Goal: Task Accomplishment & Management: Use online tool/utility

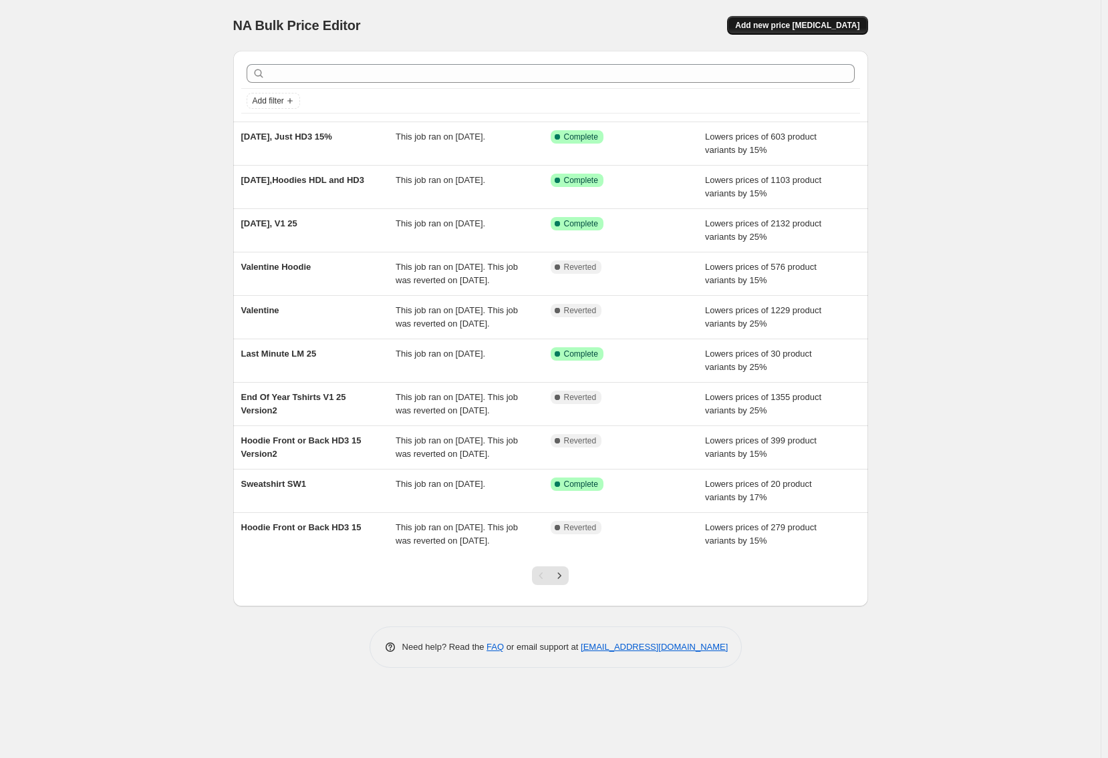
click at [830, 23] on span "Add new price [MEDICAL_DATA]" at bounding box center [797, 25] width 124 height 11
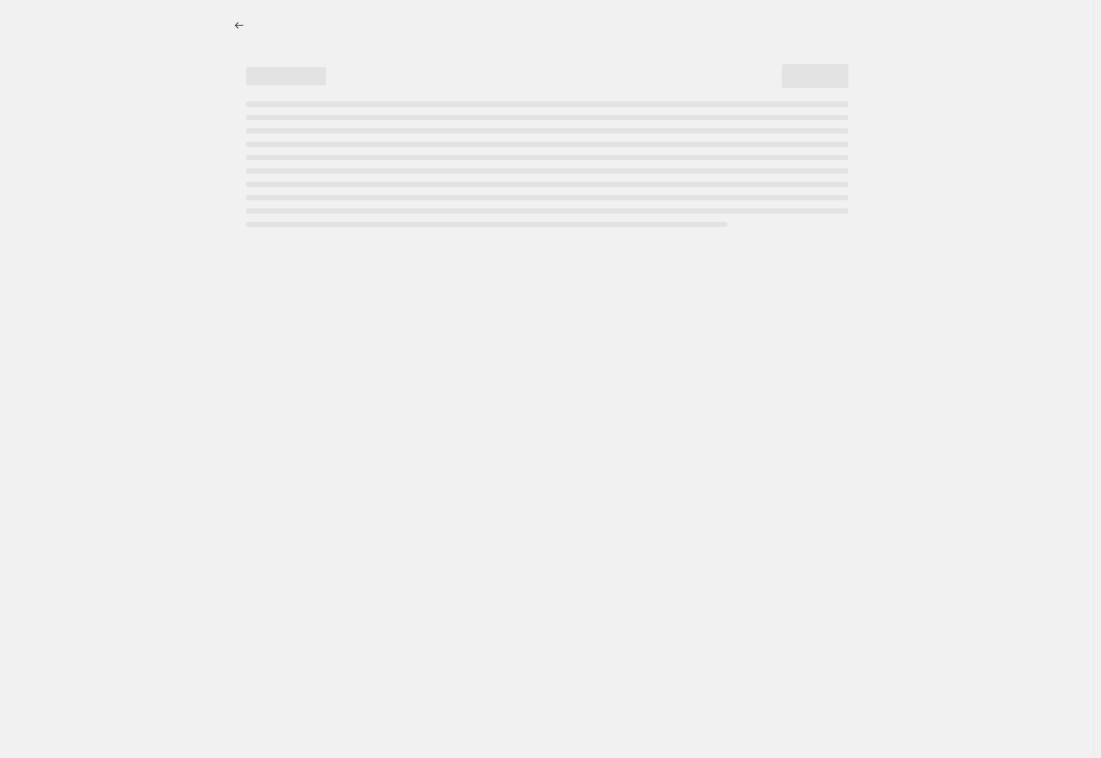
select select "percentage"
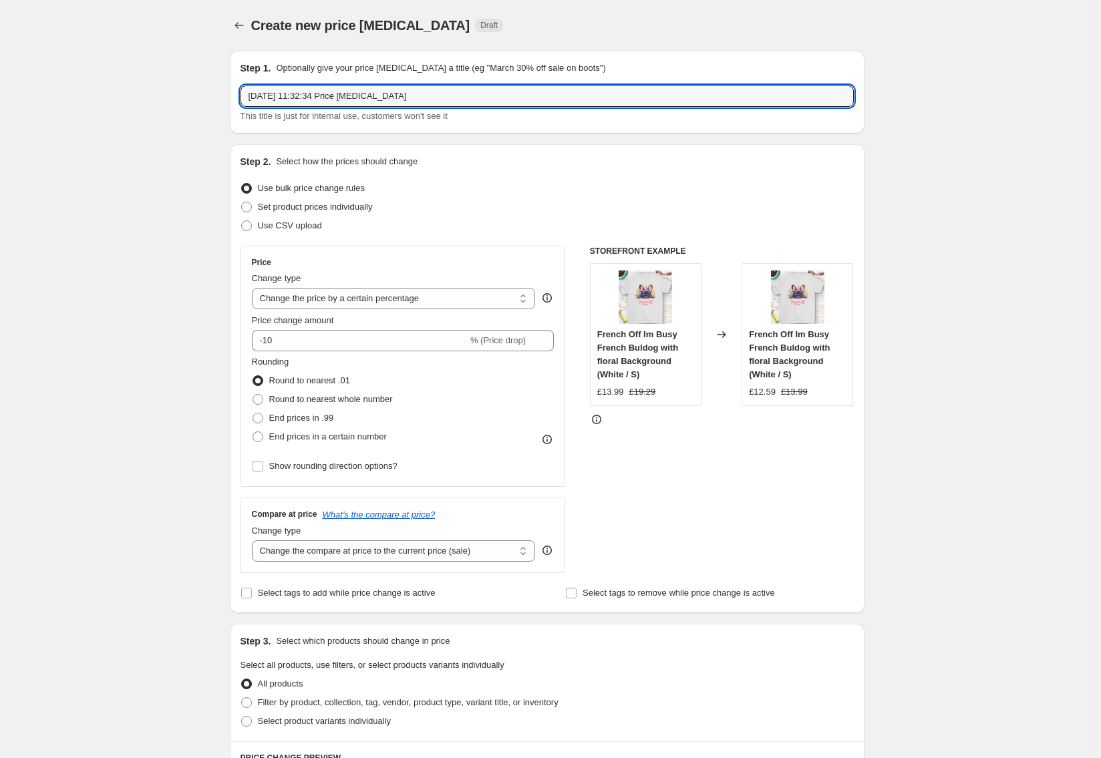
drag, startPoint x: 406, startPoint y: 96, endPoint x: 168, endPoint y: 116, distance: 238.7
click at [168, 116] on div "Create new price [MEDICAL_DATA]. This page is ready Create new price [MEDICAL_D…" at bounding box center [547, 716] width 1094 height 1432
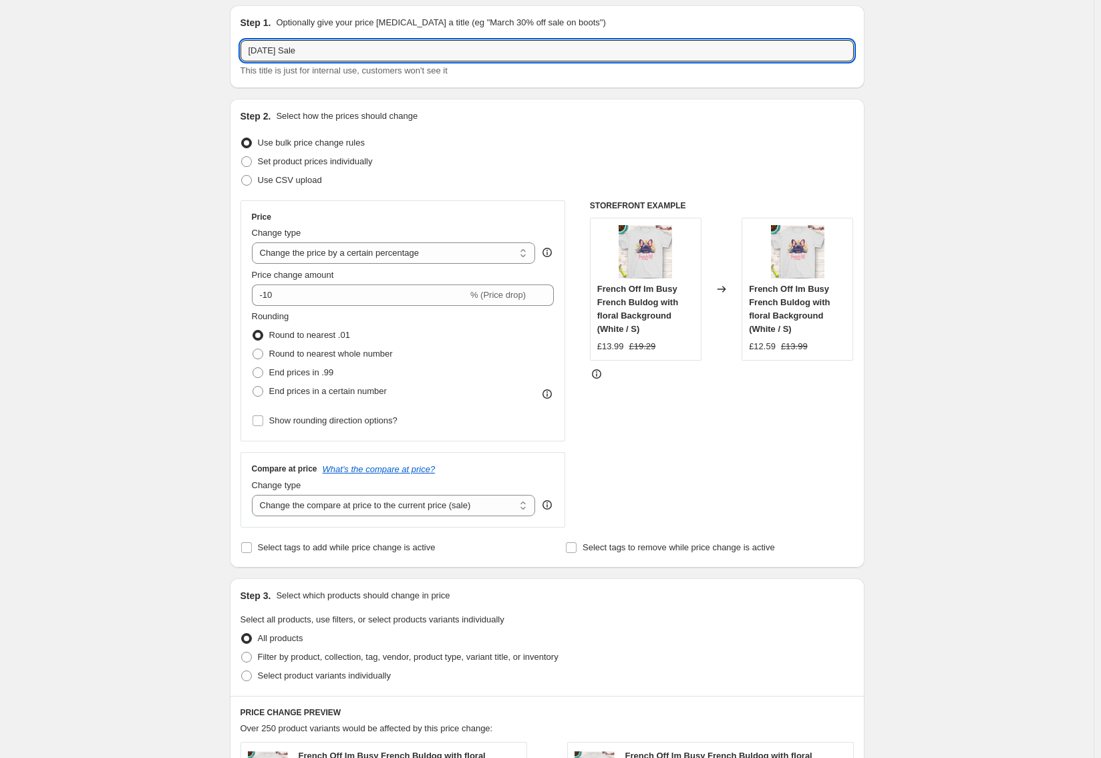
scroll to position [67, 0]
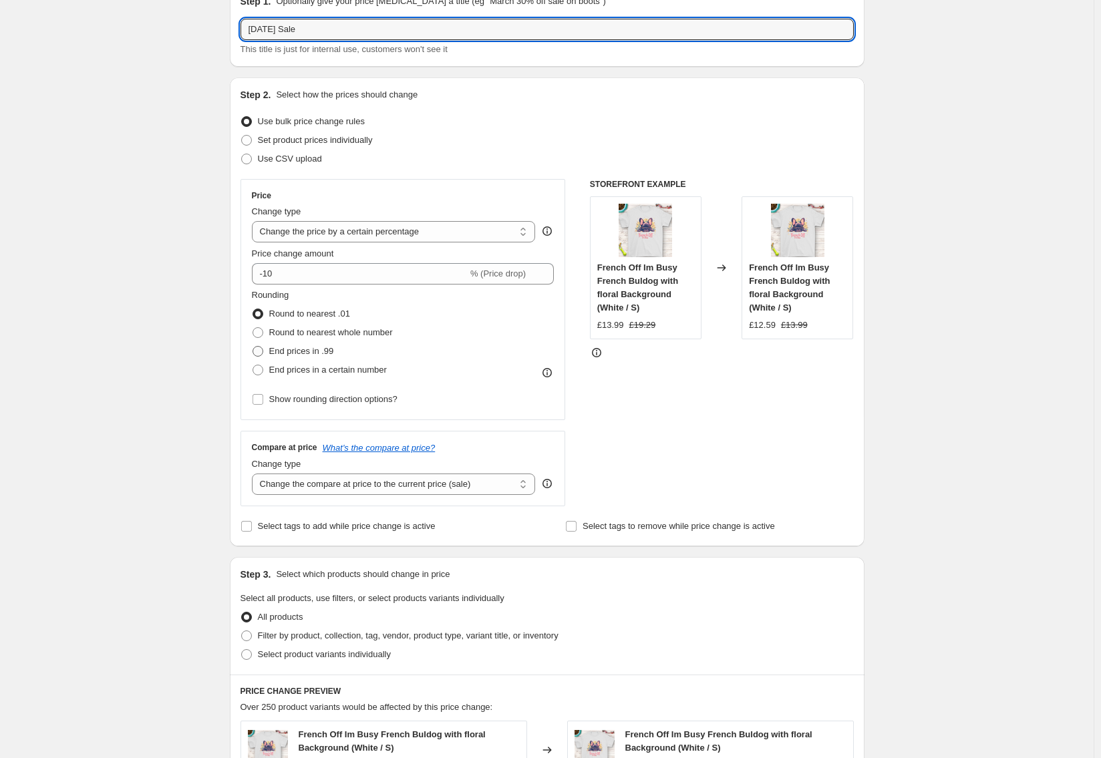
type input "[DATE] Sale"
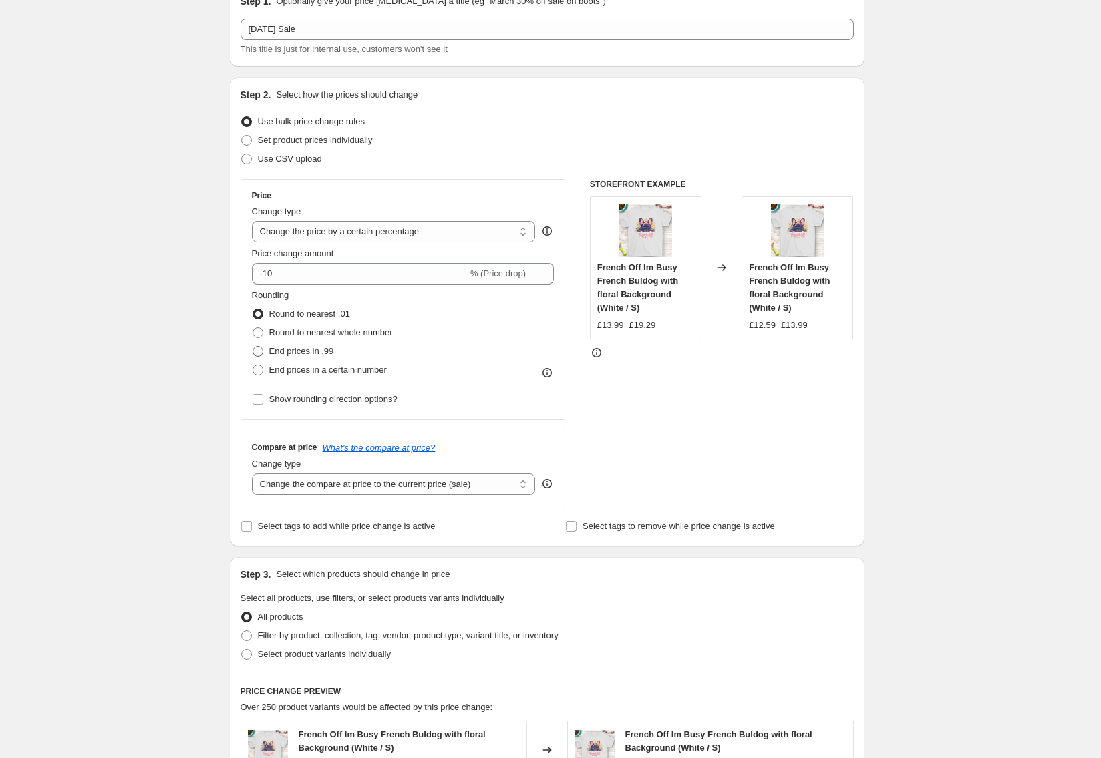
click at [261, 350] on span at bounding box center [258, 351] width 11 height 11
click at [253, 347] on input "End prices in .99" at bounding box center [253, 346] width 1 height 1
radio input "true"
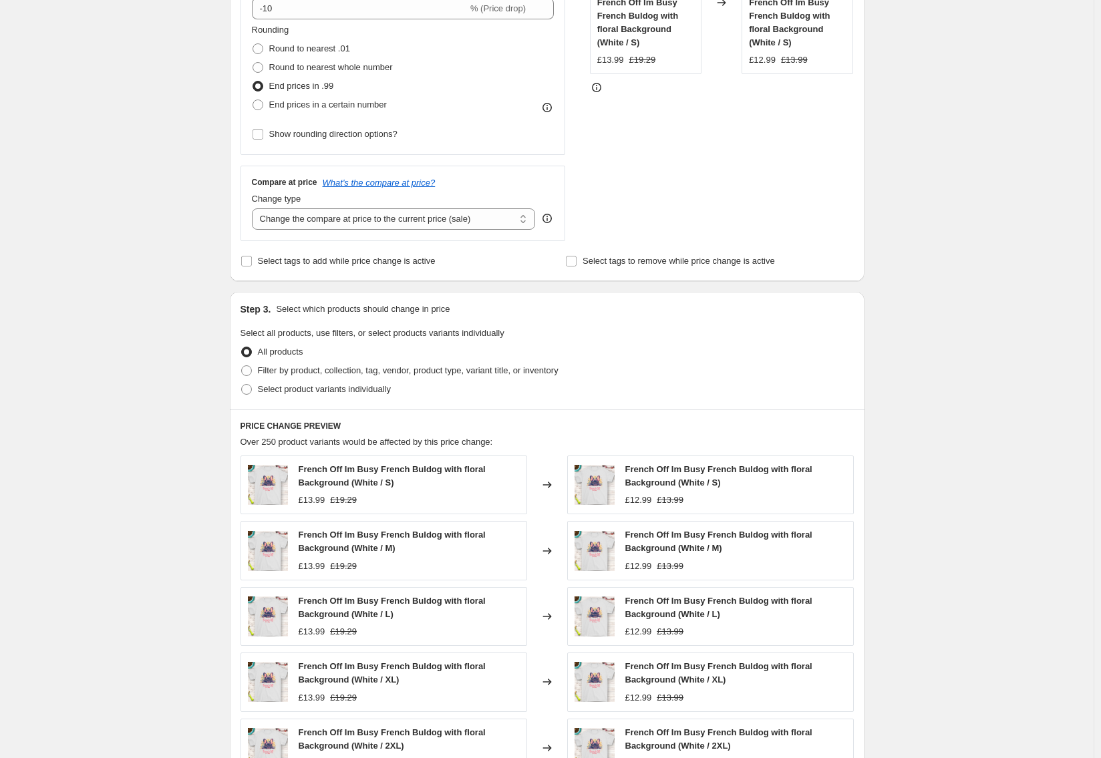
scroll to position [334, 0]
click at [248, 367] on span at bounding box center [246, 368] width 11 height 11
click at [242, 364] on input "Filter by product, collection, tag, vendor, product type, variant title, or inv…" at bounding box center [241, 363] width 1 height 1
radio input "true"
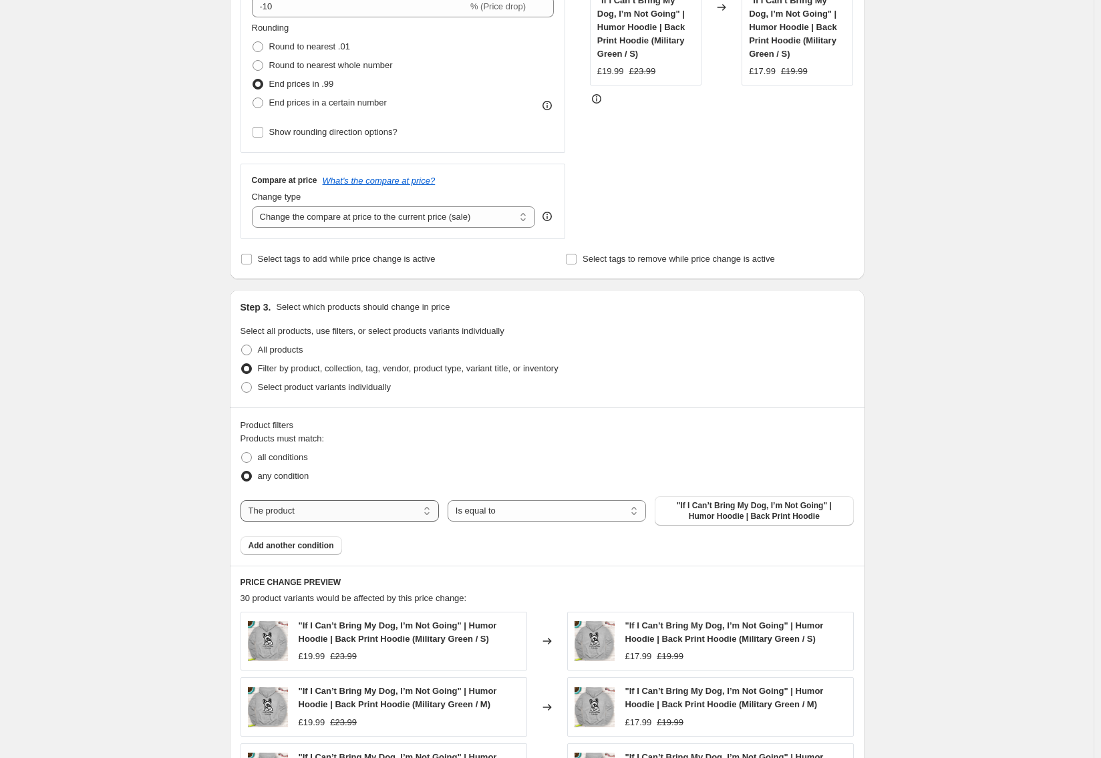
click at [427, 510] on select "The product The product's collection The product's tag The product's vendor The…" at bounding box center [339, 510] width 198 height 21
select select "tag"
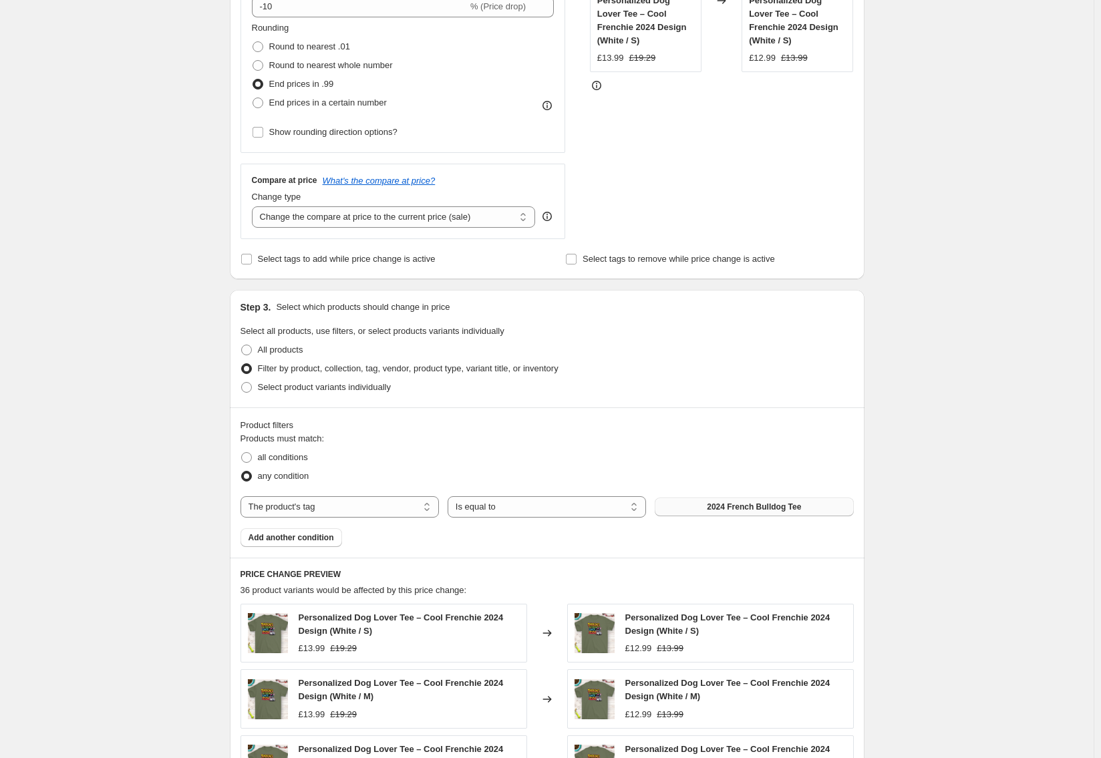
click at [695, 506] on button "2024 French Bulldog Tee" at bounding box center [754, 507] width 198 height 19
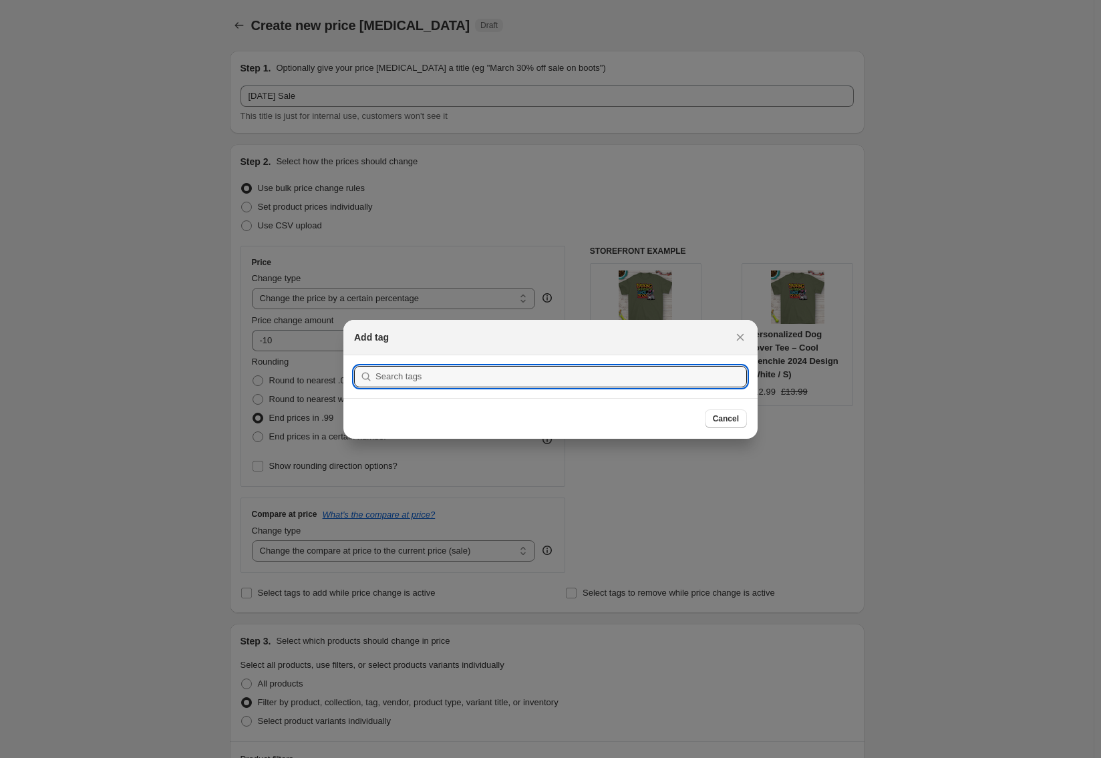
scroll to position [0, 0]
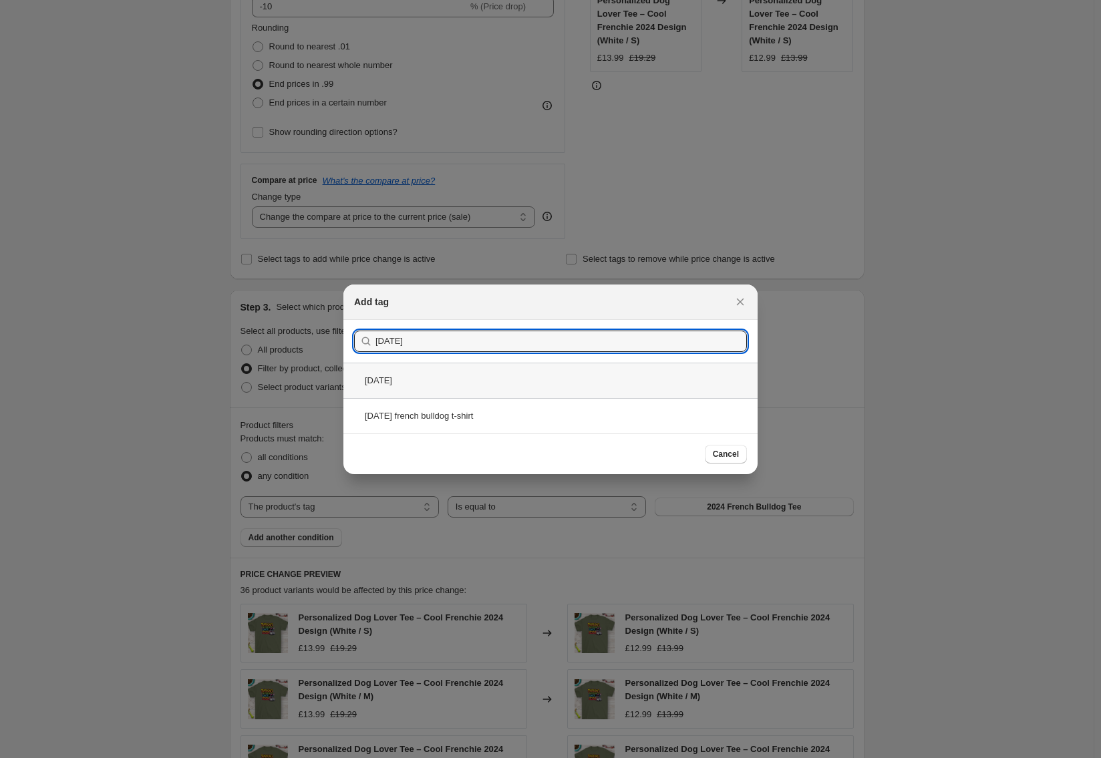
type input "[DATE]"
click at [387, 381] on div "[DATE]" at bounding box center [550, 380] width 414 height 35
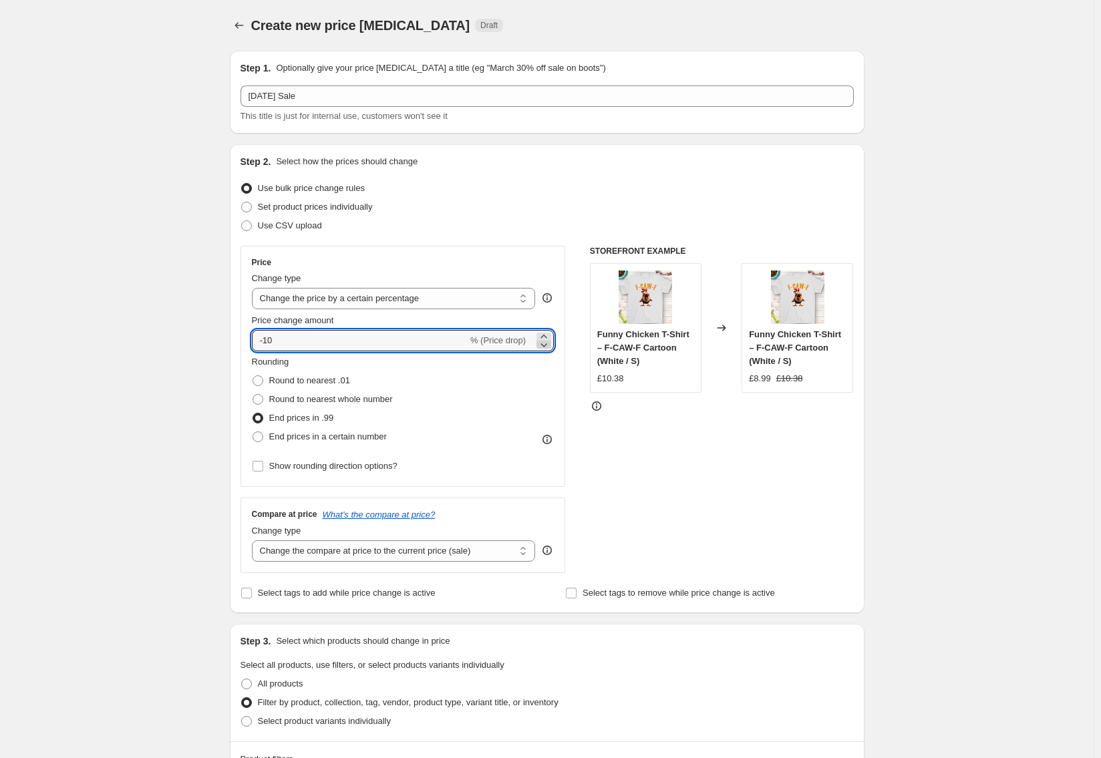
click at [549, 345] on icon at bounding box center [543, 344] width 13 height 13
click at [546, 335] on icon at bounding box center [543, 336] width 6 height 3
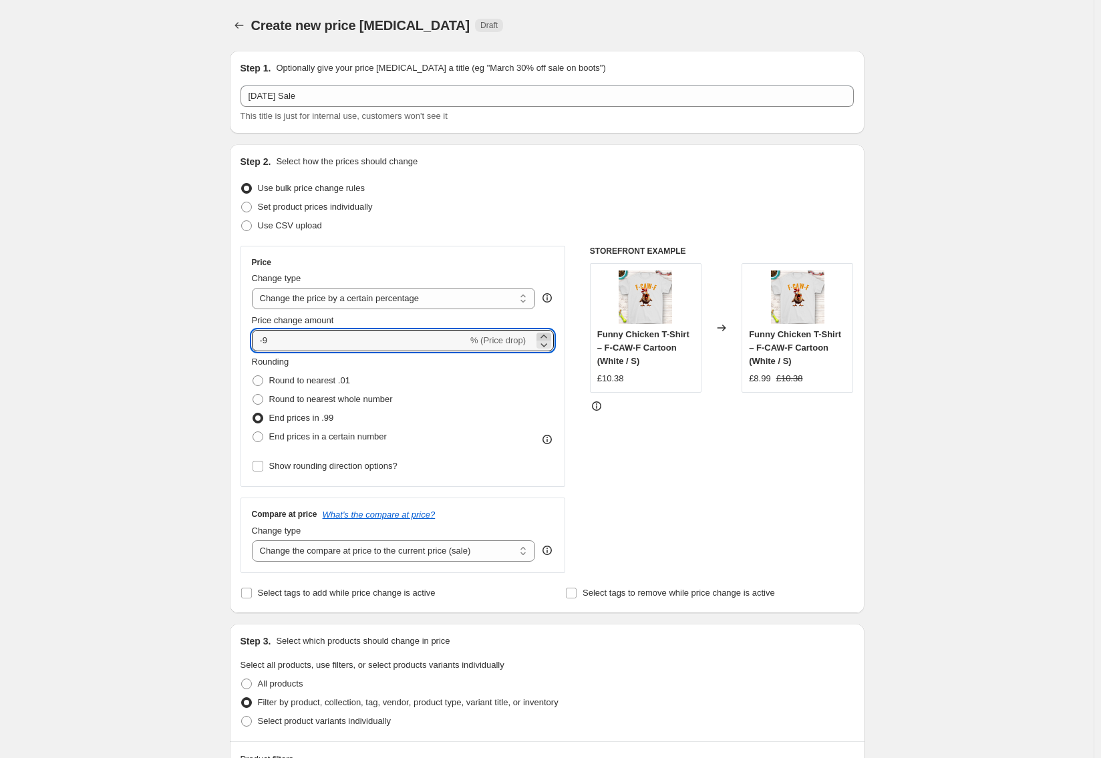
click at [546, 335] on icon at bounding box center [543, 336] width 6 height 3
click at [285, 418] on span "End prices in .99" at bounding box center [301, 418] width 65 height 10
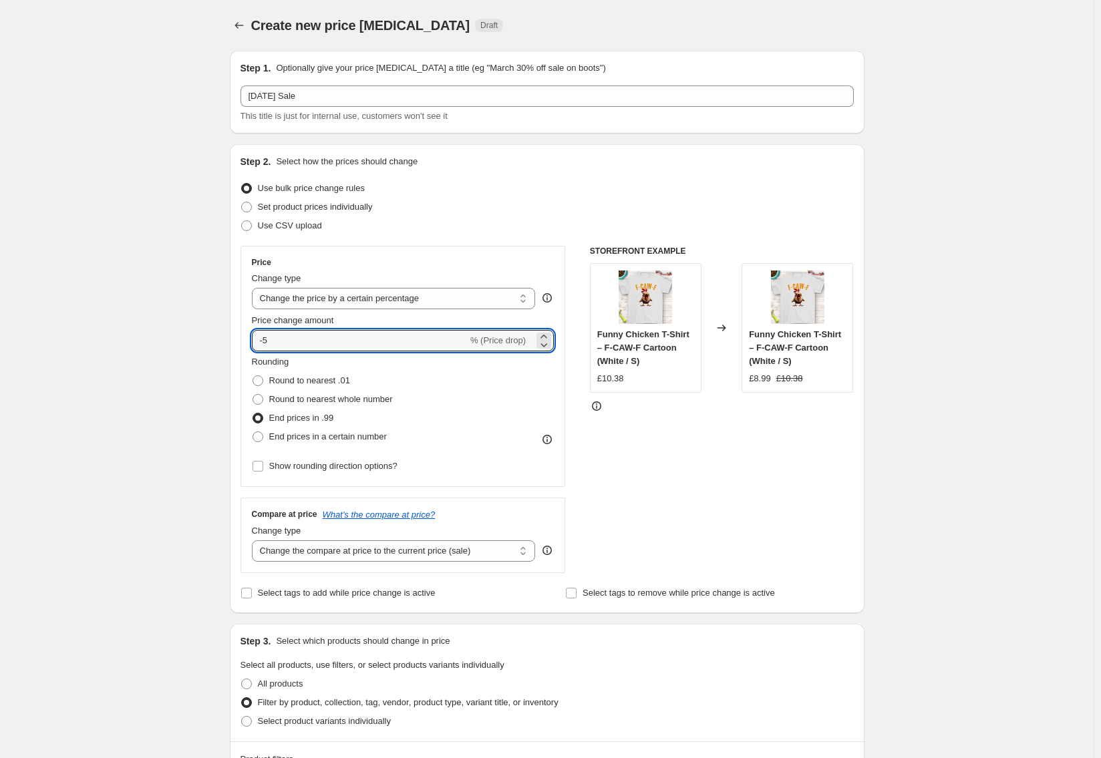
click at [253, 414] on input "End prices in .99" at bounding box center [253, 413] width 1 height 1
click at [548, 333] on icon at bounding box center [543, 336] width 13 height 13
click at [548, 344] on icon at bounding box center [543, 344] width 13 height 13
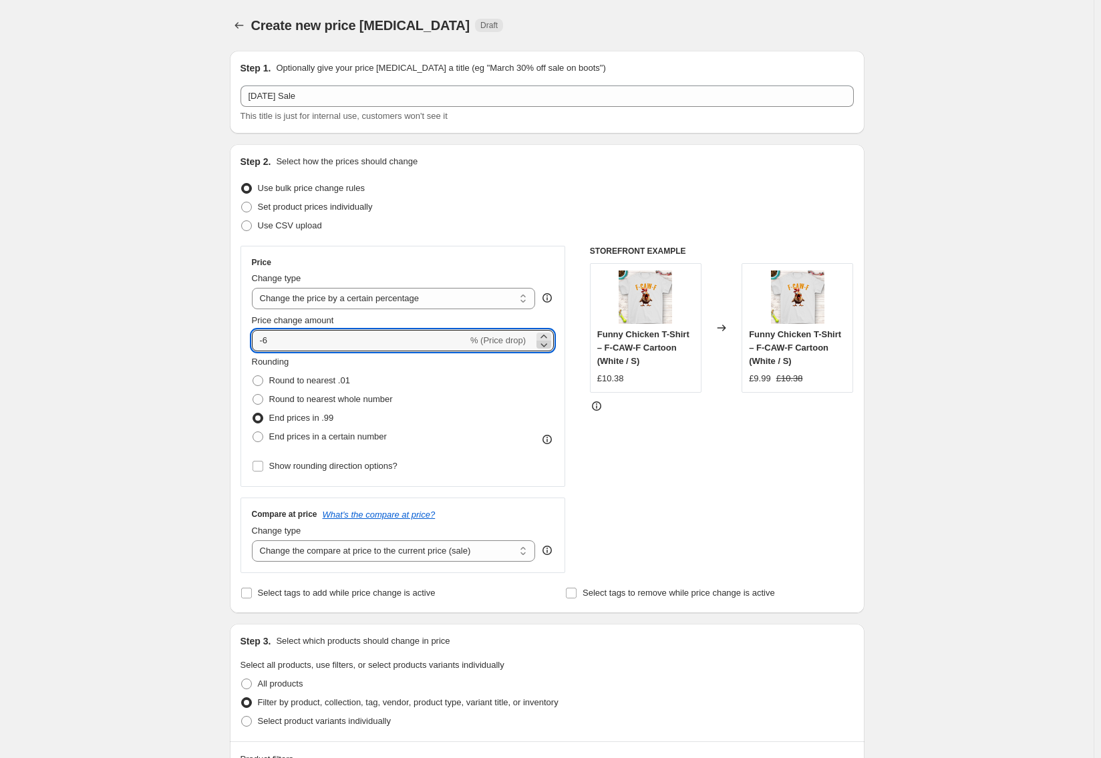
type input "-7"
click at [314, 419] on span "End prices in .99" at bounding box center [301, 418] width 65 height 10
click at [253, 414] on input "End prices in .99" at bounding box center [253, 413] width 1 height 1
click at [262, 401] on span at bounding box center [258, 399] width 11 height 11
click at [253, 395] on input "Round to nearest whole number" at bounding box center [253, 394] width 1 height 1
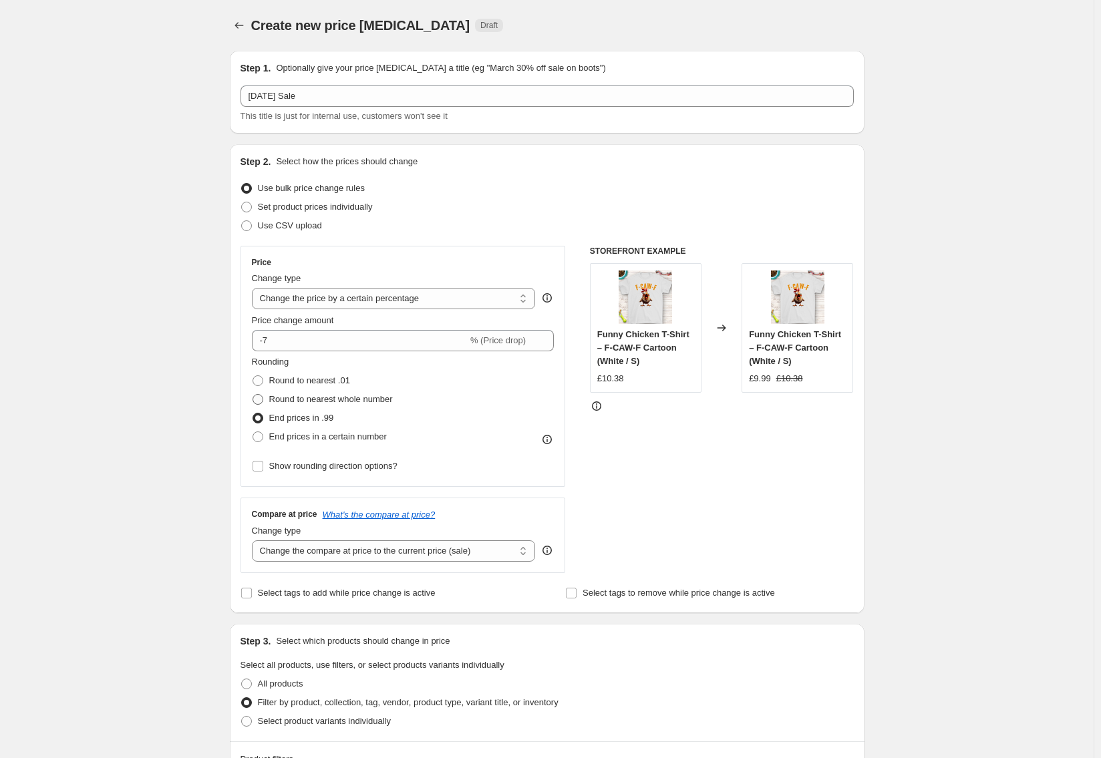
radio input "true"
click at [263, 422] on span at bounding box center [258, 418] width 11 height 11
click at [253, 414] on input "End prices in .99" at bounding box center [253, 413] width 1 height 1
radio input "true"
click at [546, 335] on icon at bounding box center [543, 336] width 6 height 3
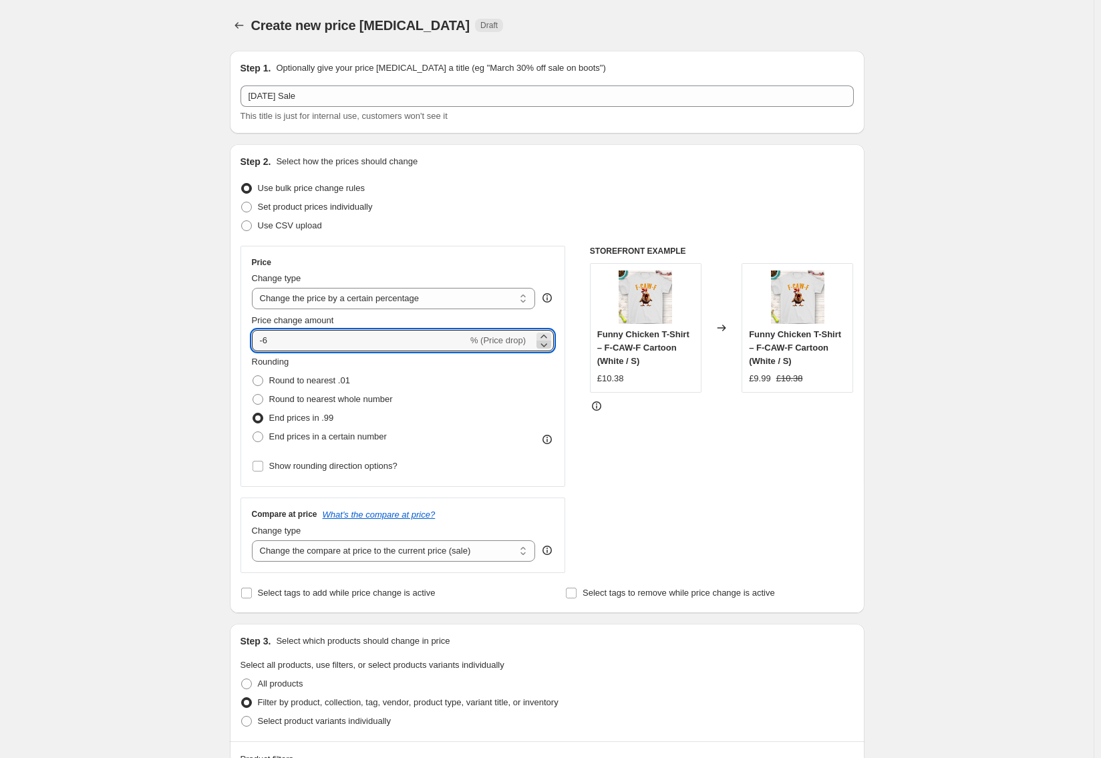
click at [548, 345] on icon at bounding box center [544, 345] width 7 height 4
click at [550, 332] on icon at bounding box center [543, 336] width 13 height 13
click at [548, 344] on icon at bounding box center [544, 345] width 7 height 4
click at [550, 344] on icon at bounding box center [543, 344] width 13 height 13
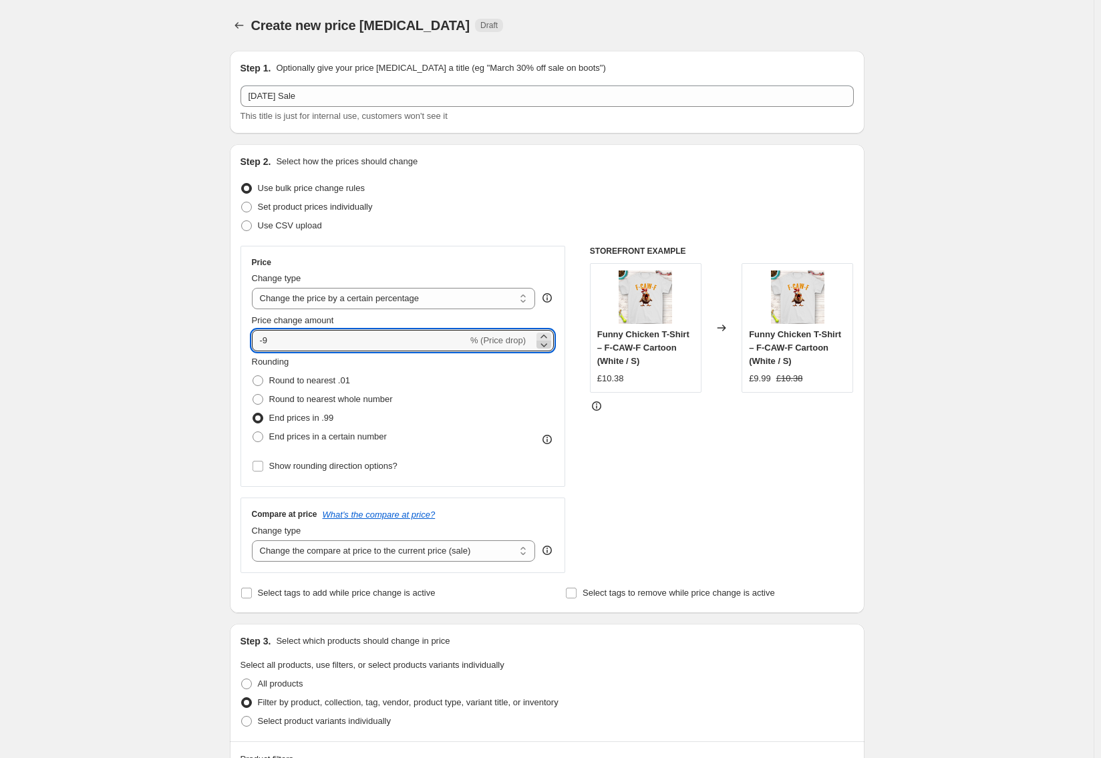
click at [550, 344] on icon at bounding box center [543, 344] width 13 height 13
type input "-10"
click at [308, 418] on span "End prices in .99" at bounding box center [301, 418] width 65 height 10
click at [253, 414] on input "End prices in .99" at bounding box center [253, 413] width 1 height 1
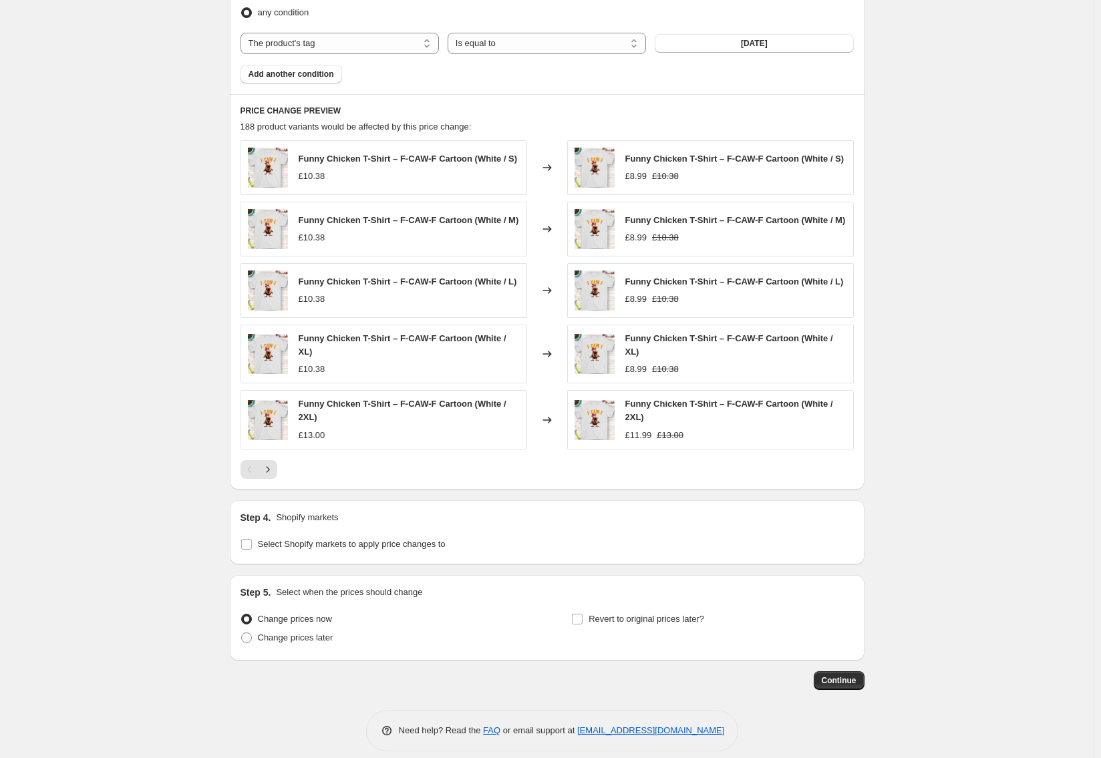
scroll to position [807, 0]
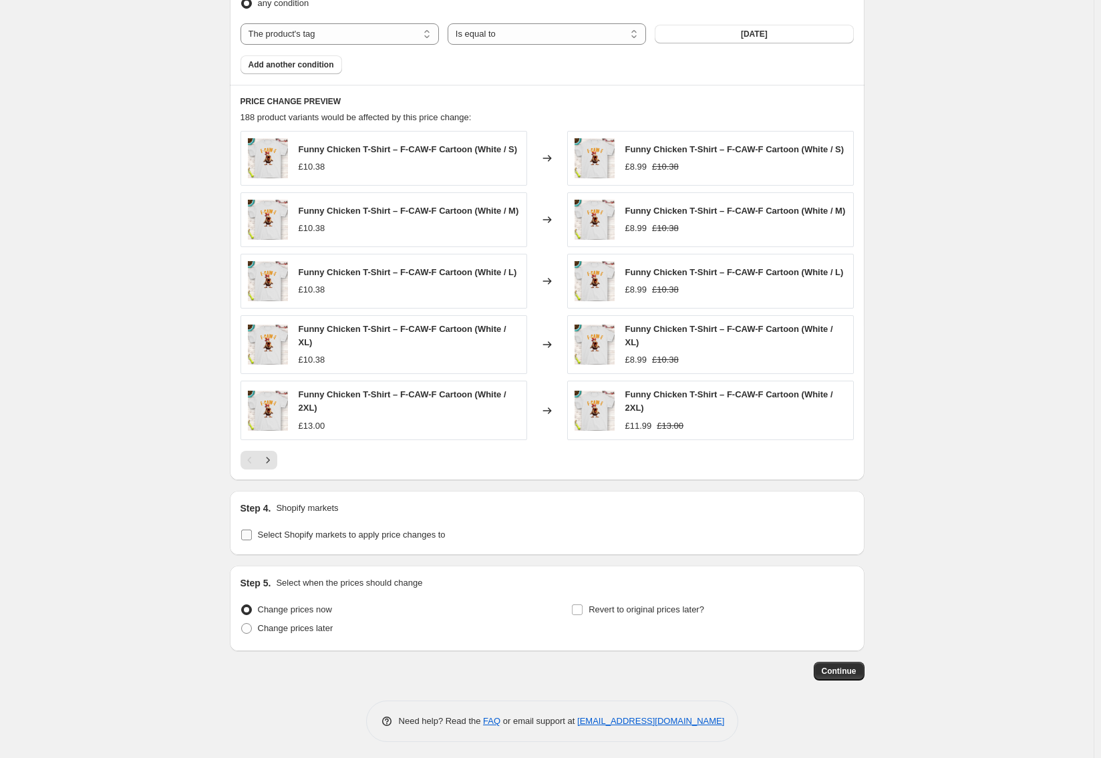
click at [252, 533] on input "Select Shopify markets to apply price changes to" at bounding box center [246, 535] width 11 height 11
checkbox input "true"
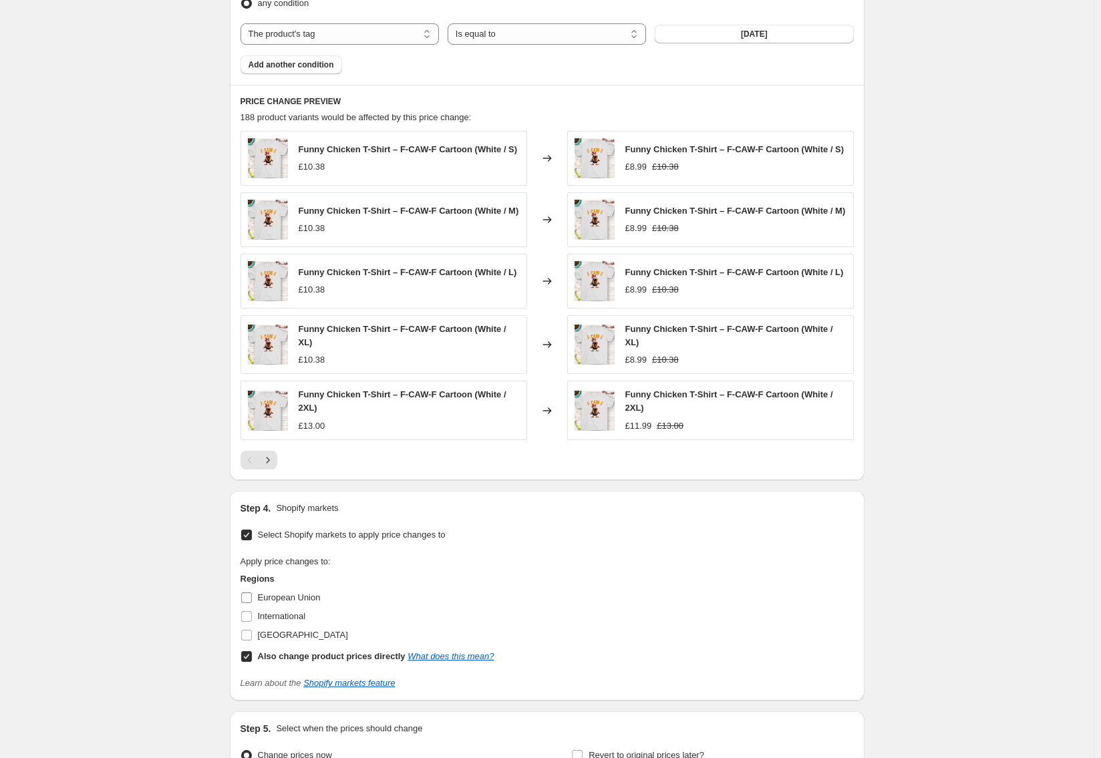
click at [249, 597] on input "European Union" at bounding box center [246, 598] width 11 height 11
checkbox input "true"
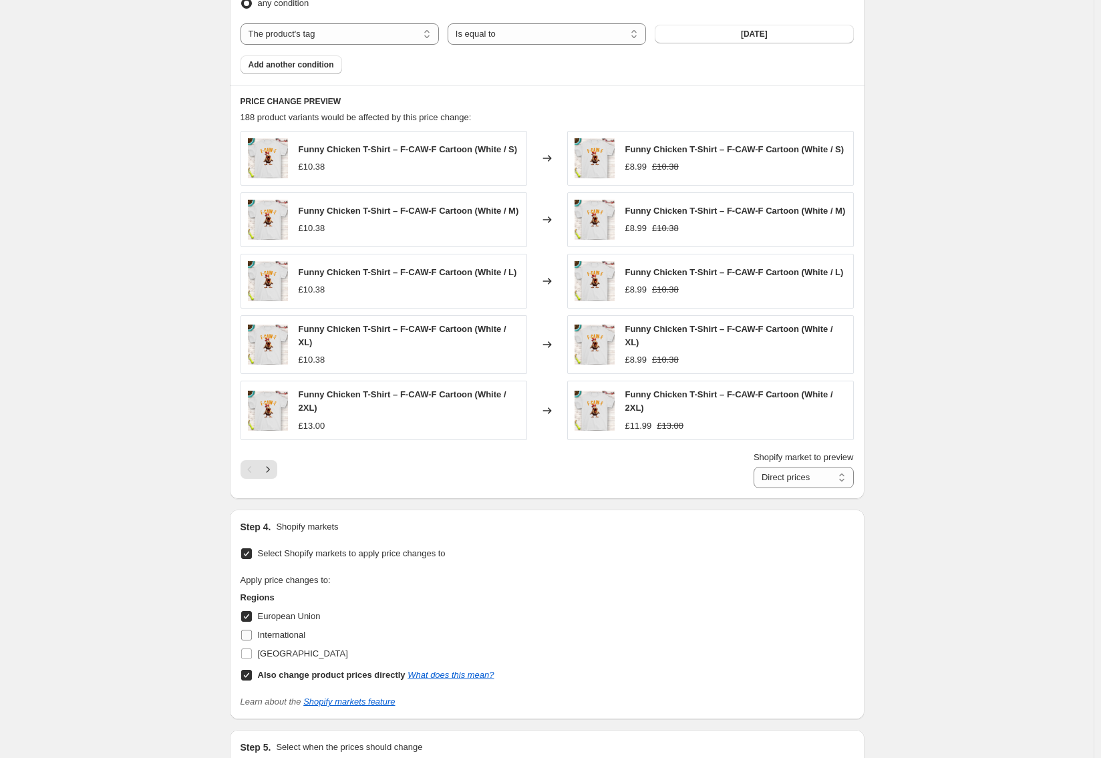
click at [250, 641] on label "International" at bounding box center [272, 635] width 65 height 19
click at [250, 641] on input "International" at bounding box center [246, 635] width 11 height 11
checkbox input "true"
click at [250, 655] on input "[GEOGRAPHIC_DATA]" at bounding box center [246, 654] width 11 height 11
checkbox input "true"
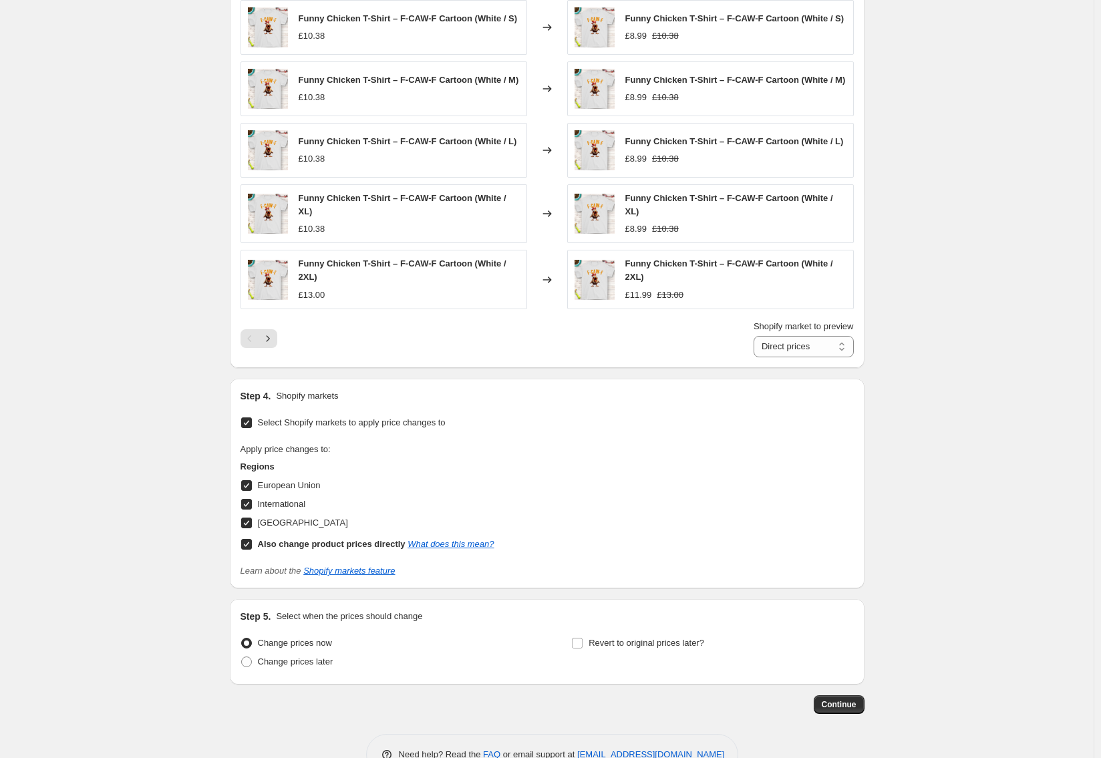
scroll to position [972, 0]
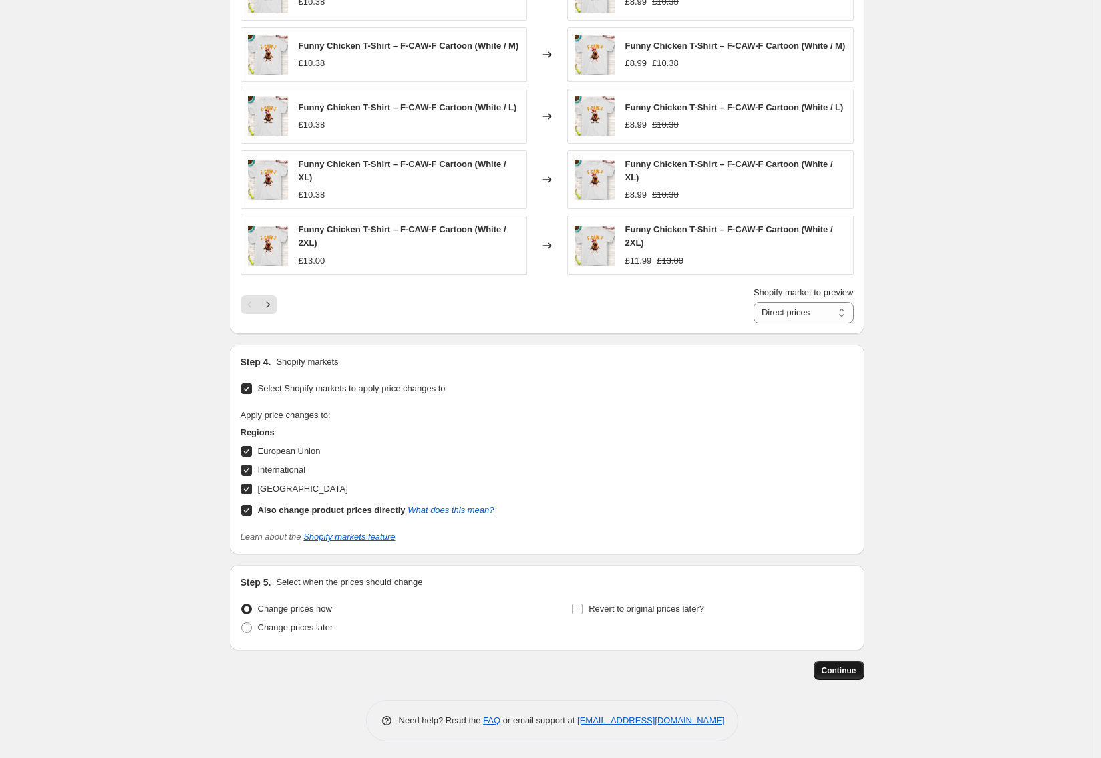
click at [850, 667] on span "Continue" at bounding box center [839, 670] width 35 height 11
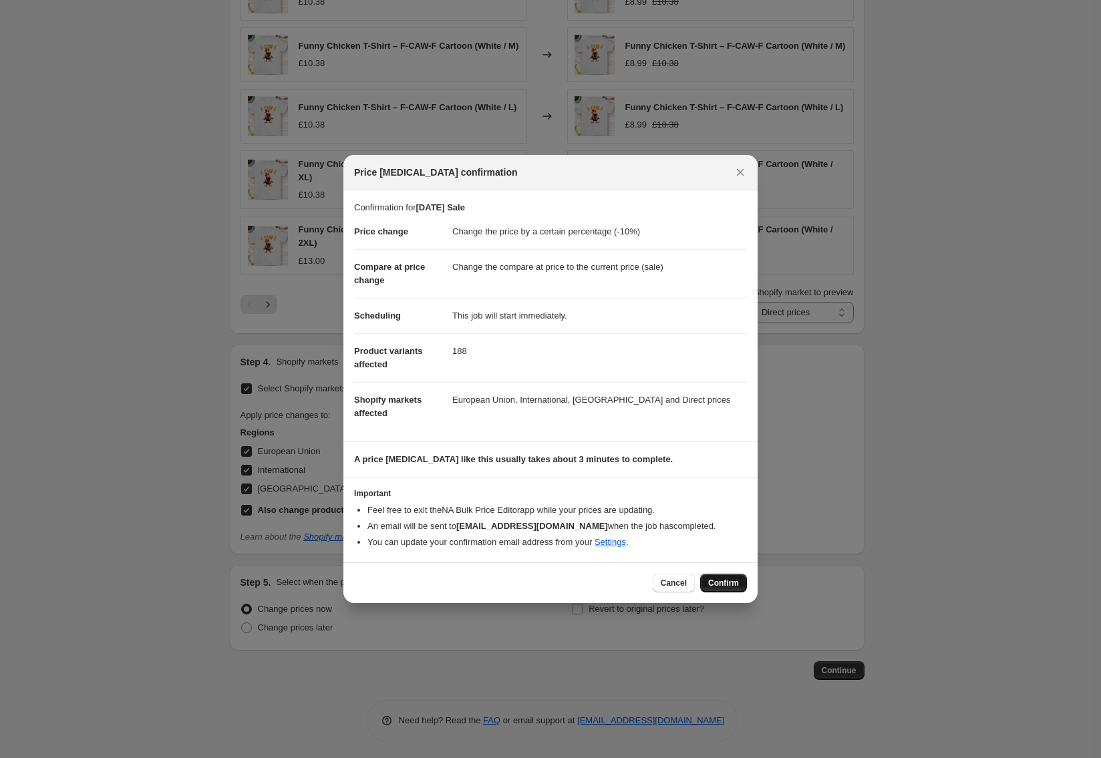
click at [723, 582] on span "Confirm" at bounding box center [723, 583] width 31 height 11
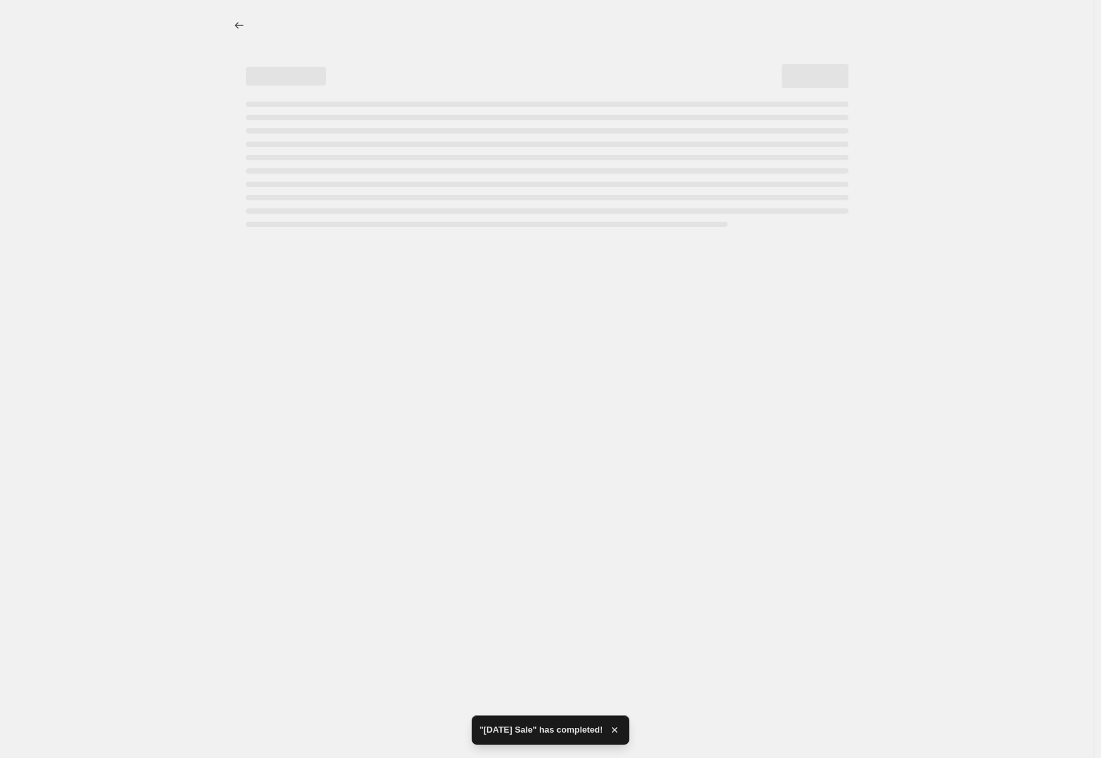
select select "percentage"
select select "tag"
